Goal: Register for event/course

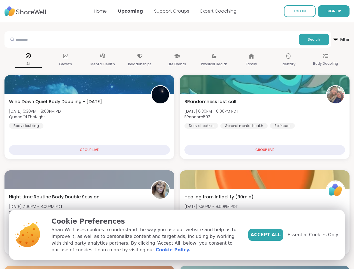
click at [326, 11] on span "SIGN UP" at bounding box center [333, 11] width 15 height 5
click at [332, 39] on span "Filter" at bounding box center [340, 39] width 17 height 13
click at [42, 60] on div "All" at bounding box center [28, 60] width 27 height 21
